Goal: Check status: Check status

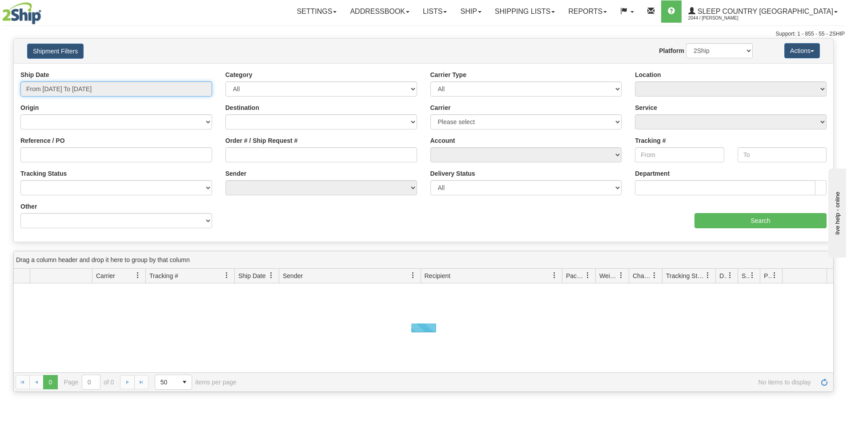
click at [118, 89] on input "From 09/18/2025 To 09/19/2025" at bounding box center [116, 88] width 192 height 15
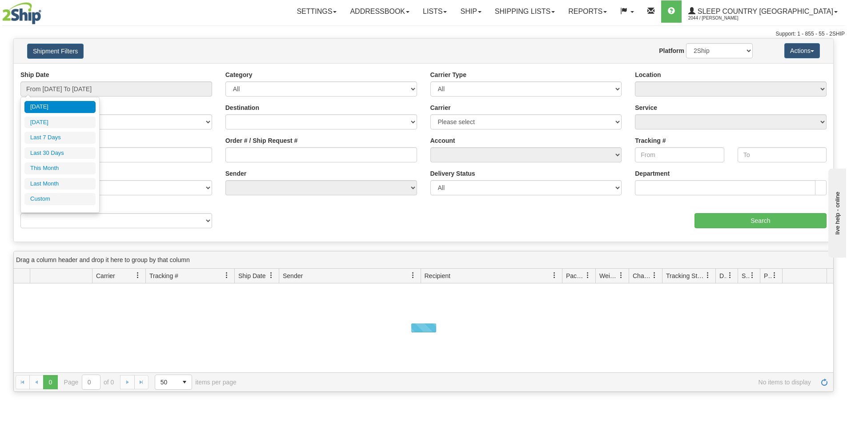
drag, startPoint x: 66, startPoint y: 155, endPoint x: 76, endPoint y: 155, distance: 10.2
click at [66, 155] on li "Last 30 Days" at bounding box center [59, 153] width 71 height 12
type input "From 08/21/2025 To 09/19/2025"
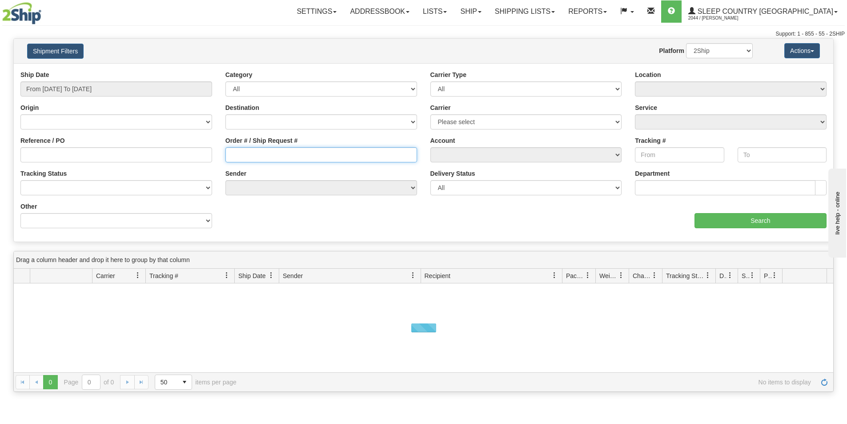
click at [234, 158] on input "Order # / Ship Request #" at bounding box center [321, 154] width 192 height 15
paste input "9000I087493"
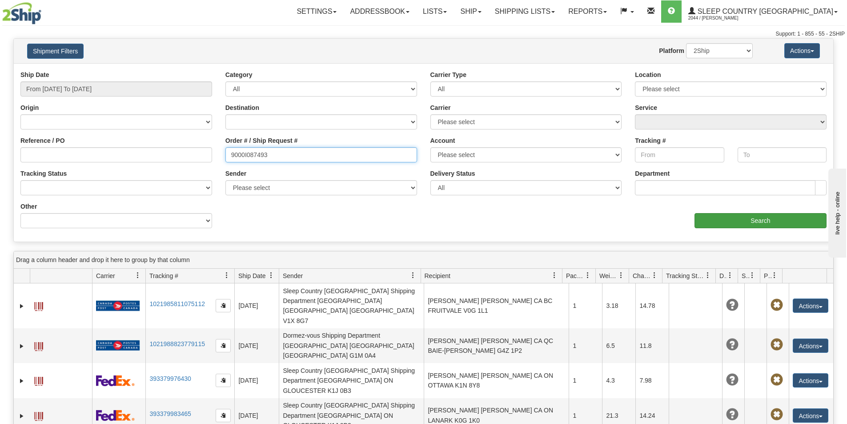
type input "9000I087493"
click at [747, 223] on input "Search" at bounding box center [760, 220] width 132 height 15
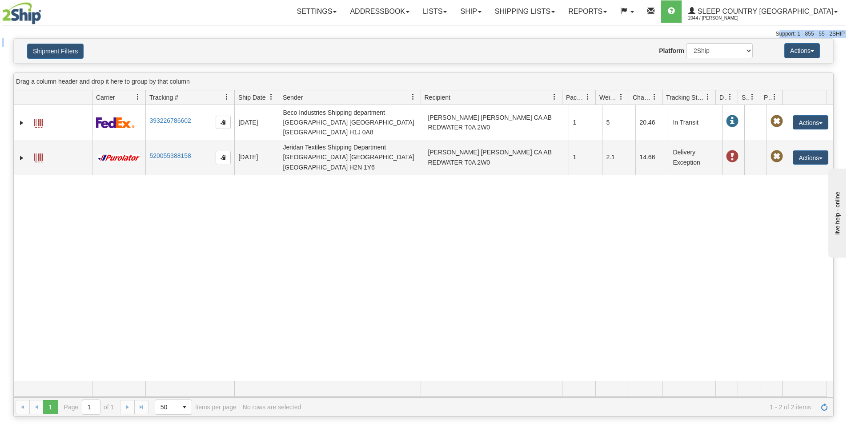
click at [495, 38] on div "Toggle navigation Settings Shipping Preferences Fields Preferences New" at bounding box center [423, 19] width 847 height 38
click at [322, 33] on div "Support: 1 - 855 - 55 - 2SHIP" at bounding box center [423, 34] width 842 height 8
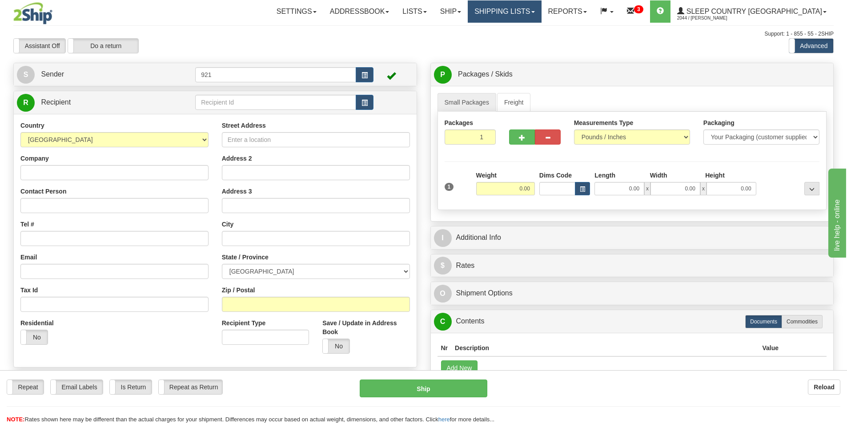
click at [541, 16] on link "Shipping lists" at bounding box center [504, 11] width 73 height 22
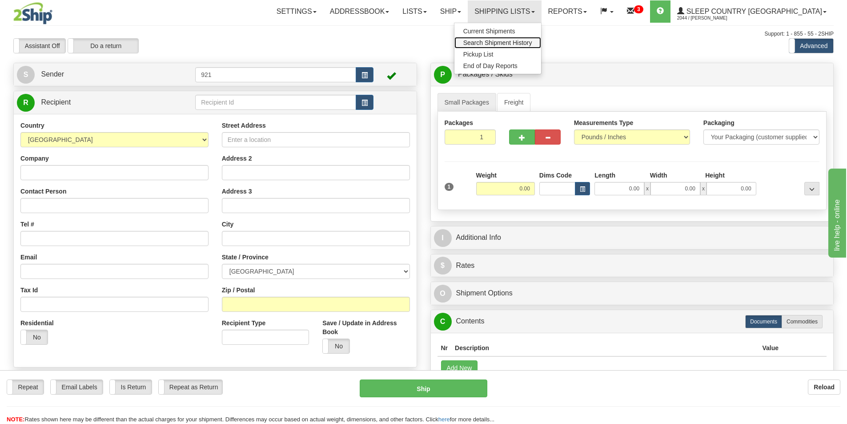
click at [532, 41] on span "Search Shipment History" at bounding box center [497, 42] width 69 height 7
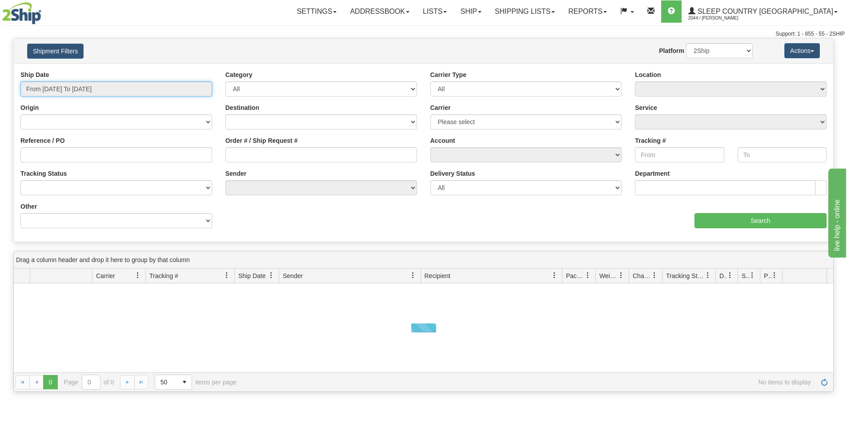
click at [106, 84] on input "From [DATE] To [DATE]" at bounding box center [116, 88] width 192 height 15
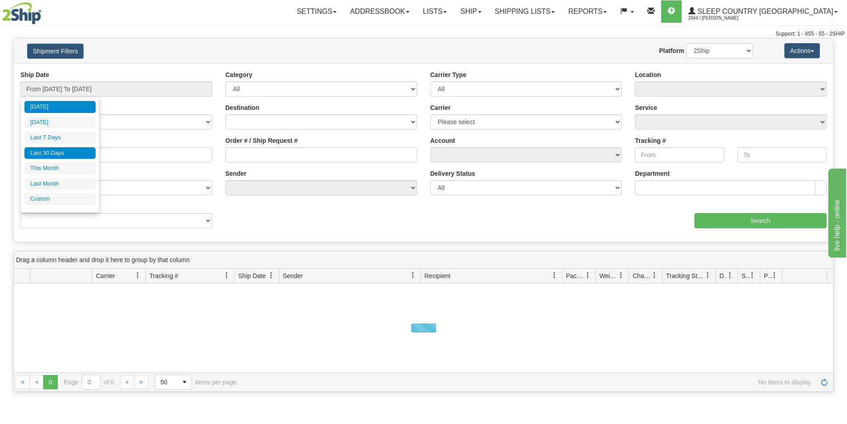
click at [74, 153] on li "Last 30 Days" at bounding box center [59, 153] width 71 height 12
type input "From [DATE] To [DATE]"
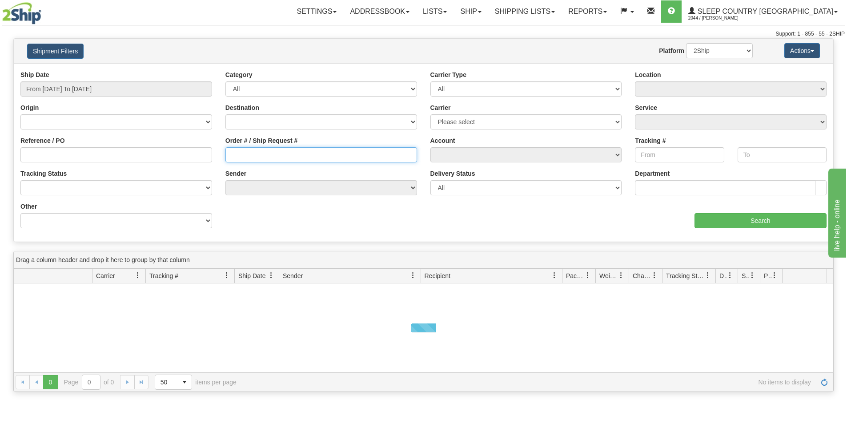
click at [276, 150] on input "Order # / Ship Request #" at bounding box center [321, 154] width 192 height 15
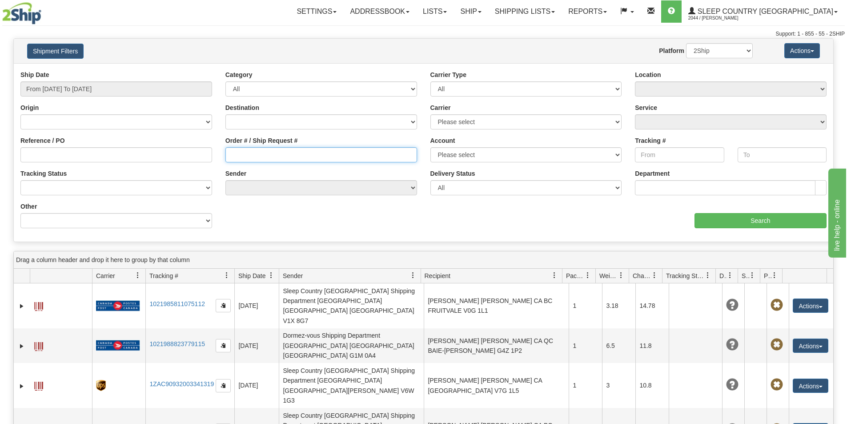
paste input "9000I097231"
type input "9000I097231"
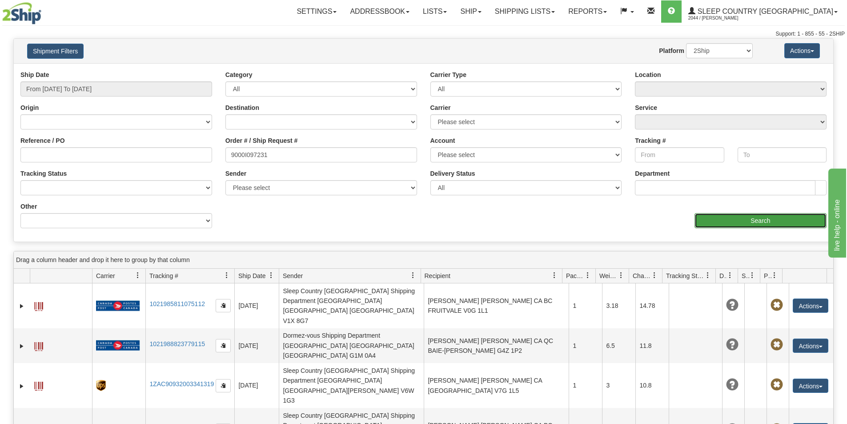
click at [720, 222] on input "Search" at bounding box center [760, 220] width 132 height 15
